Goal: Task Accomplishment & Management: Complete application form

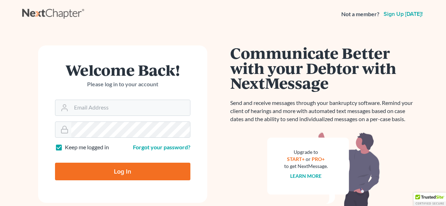
click at [65, 147] on label "Keep me logged in" at bounding box center [87, 147] width 44 height 8
click at [68, 147] on input "Keep me logged in" at bounding box center [70, 145] width 5 height 5
checkbox input "false"
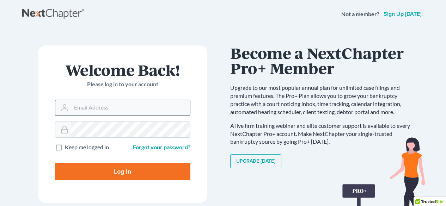
click at [133, 107] on input "Email Address" at bounding box center [130, 108] width 119 height 16
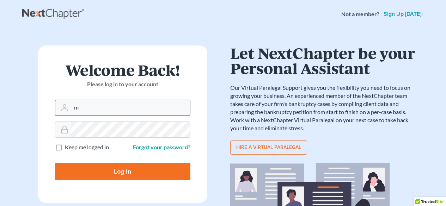
type input "[EMAIL_ADDRESS][DOMAIN_NAME]"
click at [55, 163] on input "Log In" at bounding box center [122, 172] width 135 height 18
type input "Thinking..."
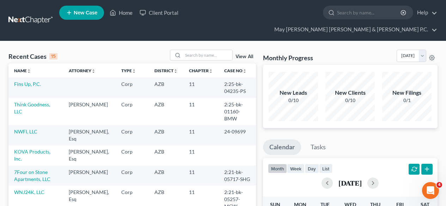
click at [82, 14] on span "New Case" at bounding box center [86, 12] width 24 height 5
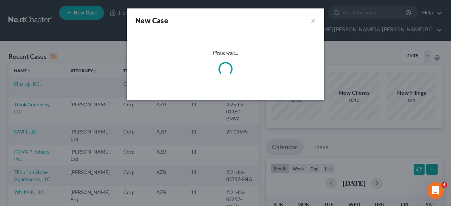
select select "4"
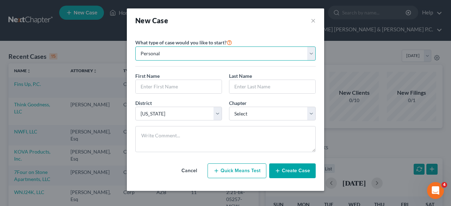
click at [312, 56] on select "Personal Business" at bounding box center [225, 54] width 180 height 14
select select "1"
click at [135, 47] on select "Personal Business" at bounding box center [225, 54] width 180 height 14
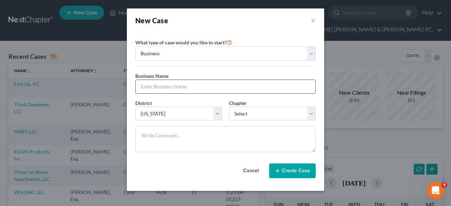
click at [167, 87] on input "text" at bounding box center [226, 86] width 180 height 13
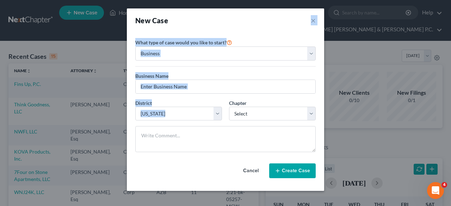
drag, startPoint x: 218, startPoint y: 13, endPoint x: 232, endPoint y: 105, distance: 93.8
click at [234, 112] on div "New Case × Please select case type * Bankruptcy Bankruptcy What type of case wo…" at bounding box center [225, 99] width 197 height 183
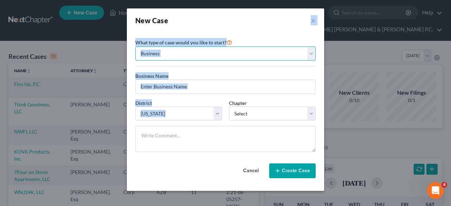
click at [195, 60] on select "Personal Business" at bounding box center [225, 54] width 180 height 14
click at [184, 53] on select "Personal Business" at bounding box center [225, 54] width 180 height 14
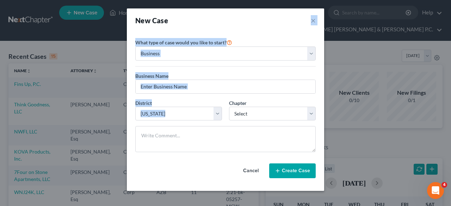
click at [190, 94] on div "Business Name *" at bounding box center [225, 85] width 187 height 27
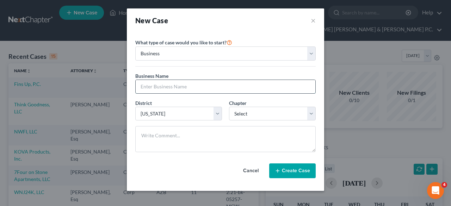
click at [199, 87] on input "text" at bounding box center [226, 86] width 180 height 13
click at [157, 86] on input "text" at bounding box center [226, 86] width 180 height 13
type input "ABC Children's Eye Specialists P.C."
click at [312, 116] on select "Select 7 11 12" at bounding box center [272, 114] width 87 height 14
select select "1"
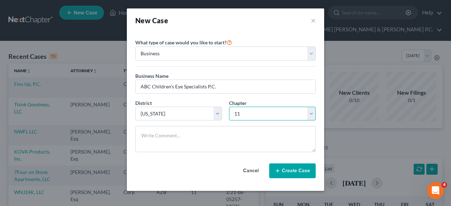
click at [229, 107] on select "Select 7 11 12" at bounding box center [272, 114] width 87 height 14
click at [281, 172] on icon "button" at bounding box center [278, 171] width 6 height 6
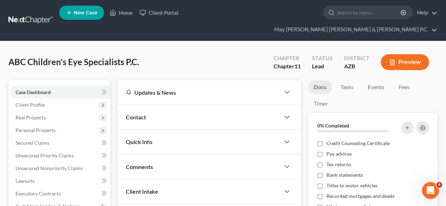
click at [156, 105] on div "Contact" at bounding box center [198, 117] width 162 height 24
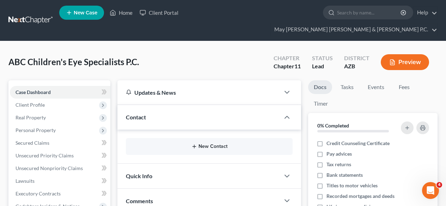
click at [196, 144] on icon "button" at bounding box center [194, 147] width 6 height 6
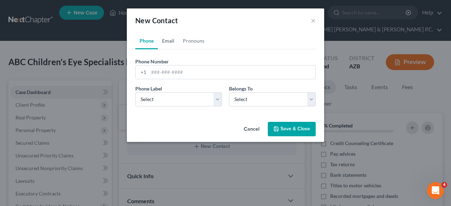
click at [172, 42] on link "Email" at bounding box center [168, 40] width 21 height 17
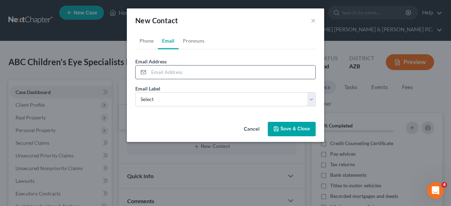
click at [168, 73] on input "email" at bounding box center [232, 72] width 167 height 13
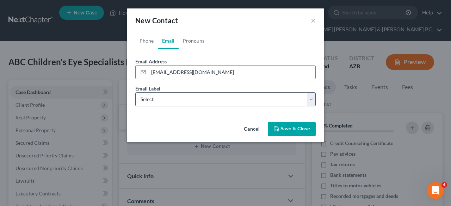
type input "[EMAIL_ADDRESS][DOMAIN_NAME]"
click at [312, 101] on select "Select Home Work Other" at bounding box center [225, 99] width 180 height 14
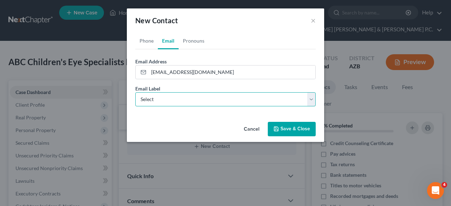
click at [312, 101] on select "Select Home Work Other" at bounding box center [225, 99] width 180 height 14
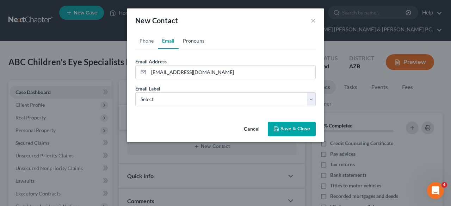
click at [191, 41] on link "Pronouns" at bounding box center [194, 40] width 30 height 17
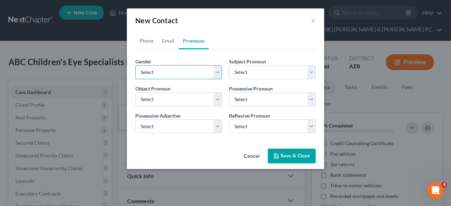
click at [216, 76] on select "Select [DEMOGRAPHIC_DATA] [DEMOGRAPHIC_DATA] [DEMOGRAPHIC_DATA] More Than One P…" at bounding box center [178, 72] width 87 height 14
select select "0"
click at [135, 65] on select "Select [DEMOGRAPHIC_DATA] [DEMOGRAPHIC_DATA] [DEMOGRAPHIC_DATA] More Than One P…" at bounding box center [178, 72] width 87 height 14
select select "0"
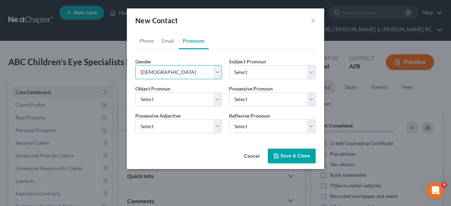
select select "0"
click at [149, 43] on link "Phone" at bounding box center [146, 40] width 23 height 17
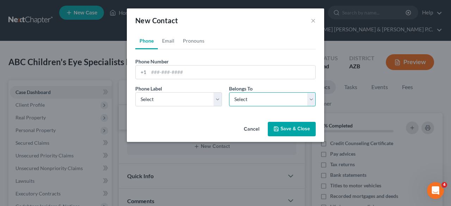
click at [310, 103] on select "Select Client Other" at bounding box center [272, 99] width 87 height 14
click at [289, 126] on button "Save & Close" at bounding box center [292, 129] width 48 height 15
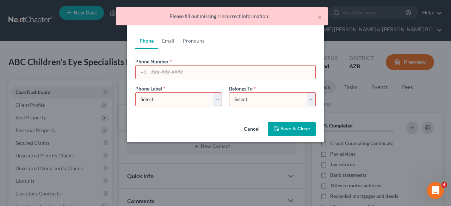
click at [253, 128] on button "Cancel" at bounding box center [251, 130] width 27 height 14
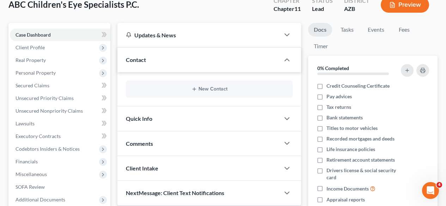
scroll to position [62, 0]
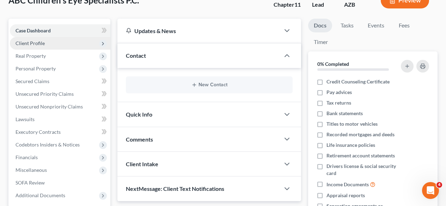
click at [53, 37] on span "Client Profile" at bounding box center [60, 43] width 100 height 13
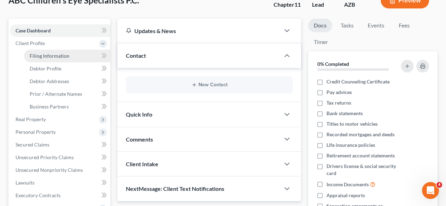
click at [61, 53] on span "Filing Information" at bounding box center [50, 56] width 40 height 6
select select "1"
select select "4"
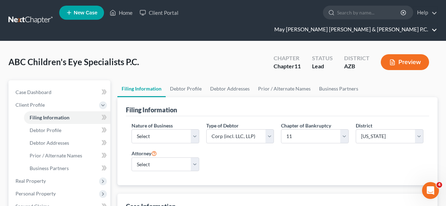
click at [435, 23] on link "May [PERSON_NAME] [PERSON_NAME] & [PERSON_NAME] P.C." at bounding box center [354, 29] width 166 height 13
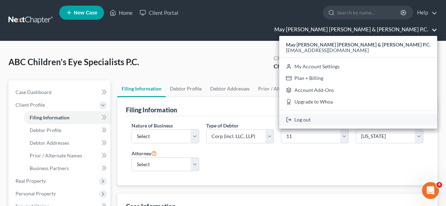
click at [373, 114] on link "Log out" at bounding box center [358, 120] width 158 height 12
